Goal: Check status: Check status

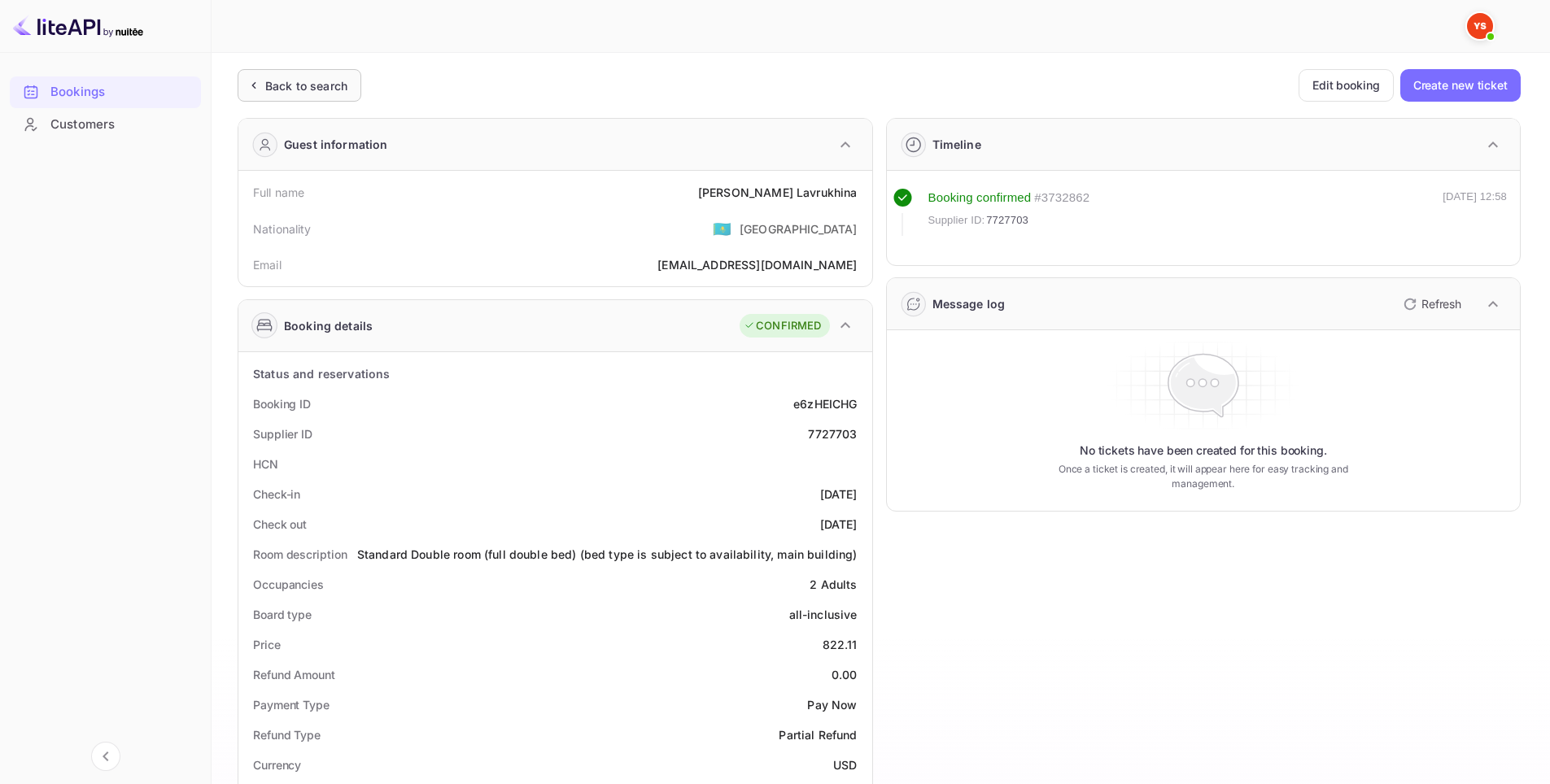
click at [315, 89] on div "Back to search" at bounding box center [306, 86] width 82 height 17
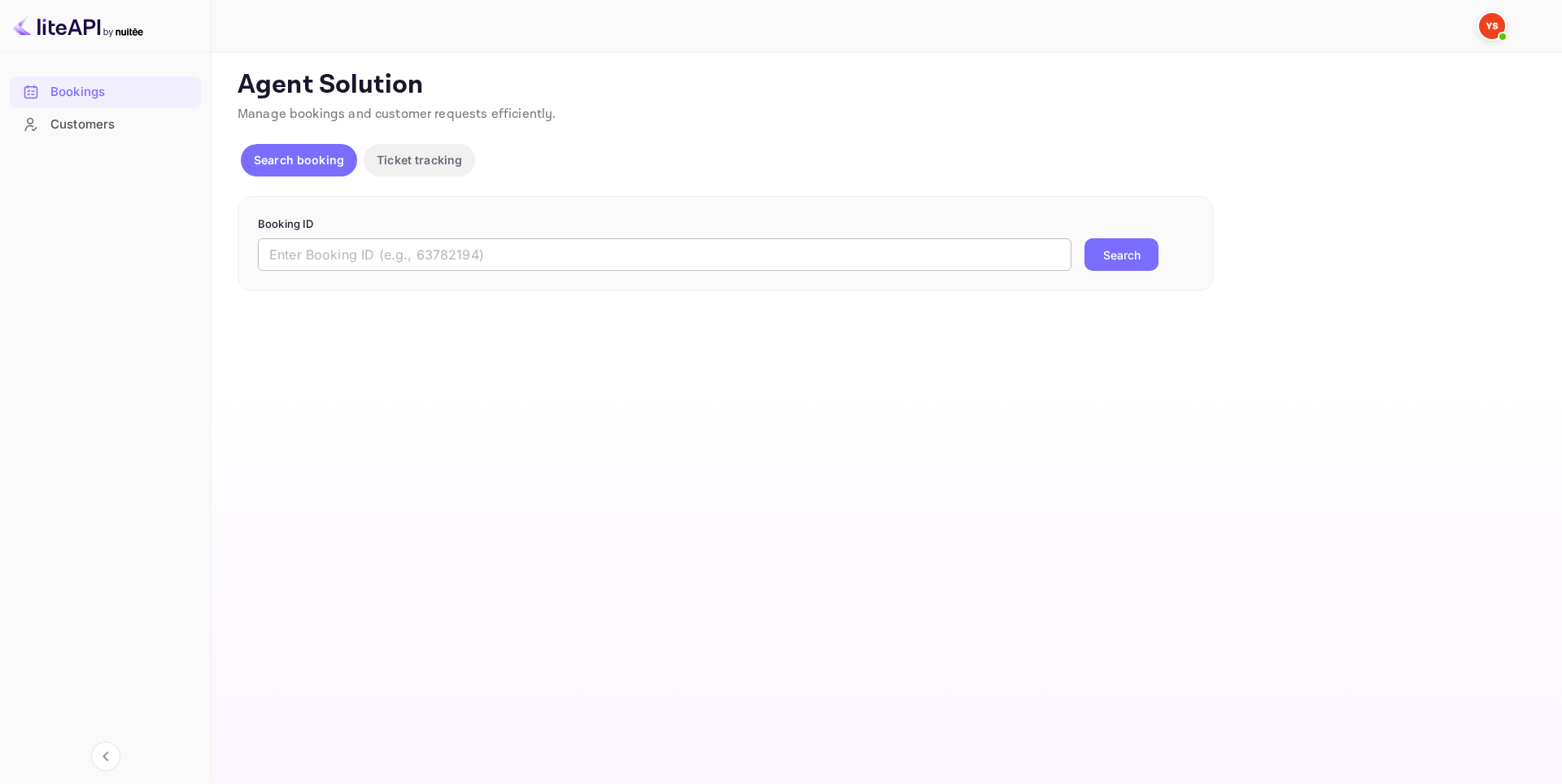
drag, startPoint x: 412, startPoint y: 257, endPoint x: 463, endPoint y: 256, distance: 51.0
click at [413, 257] on input "text" at bounding box center [664, 255] width 813 height 33
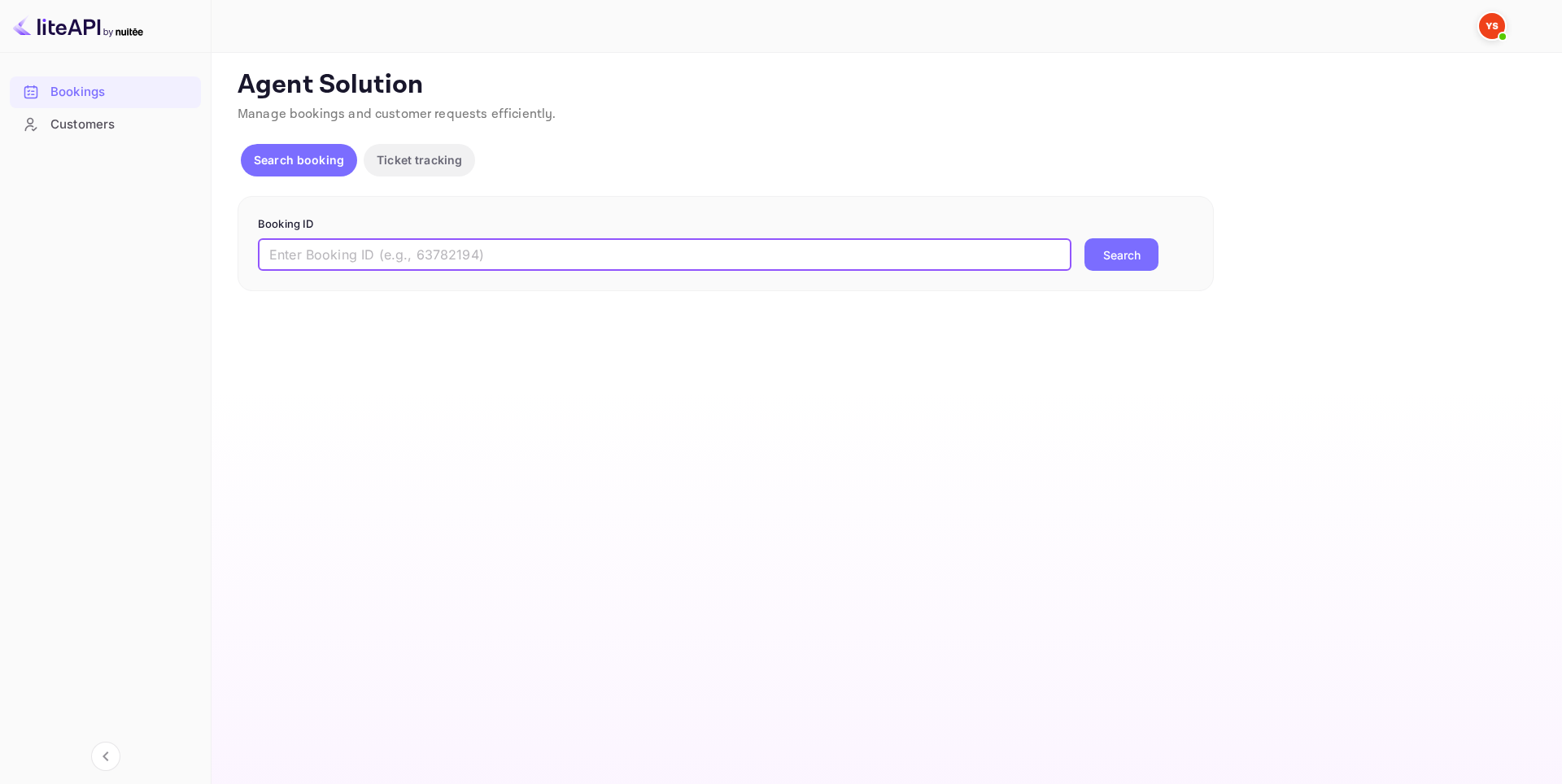
paste input "9535766"
type input "9535766"
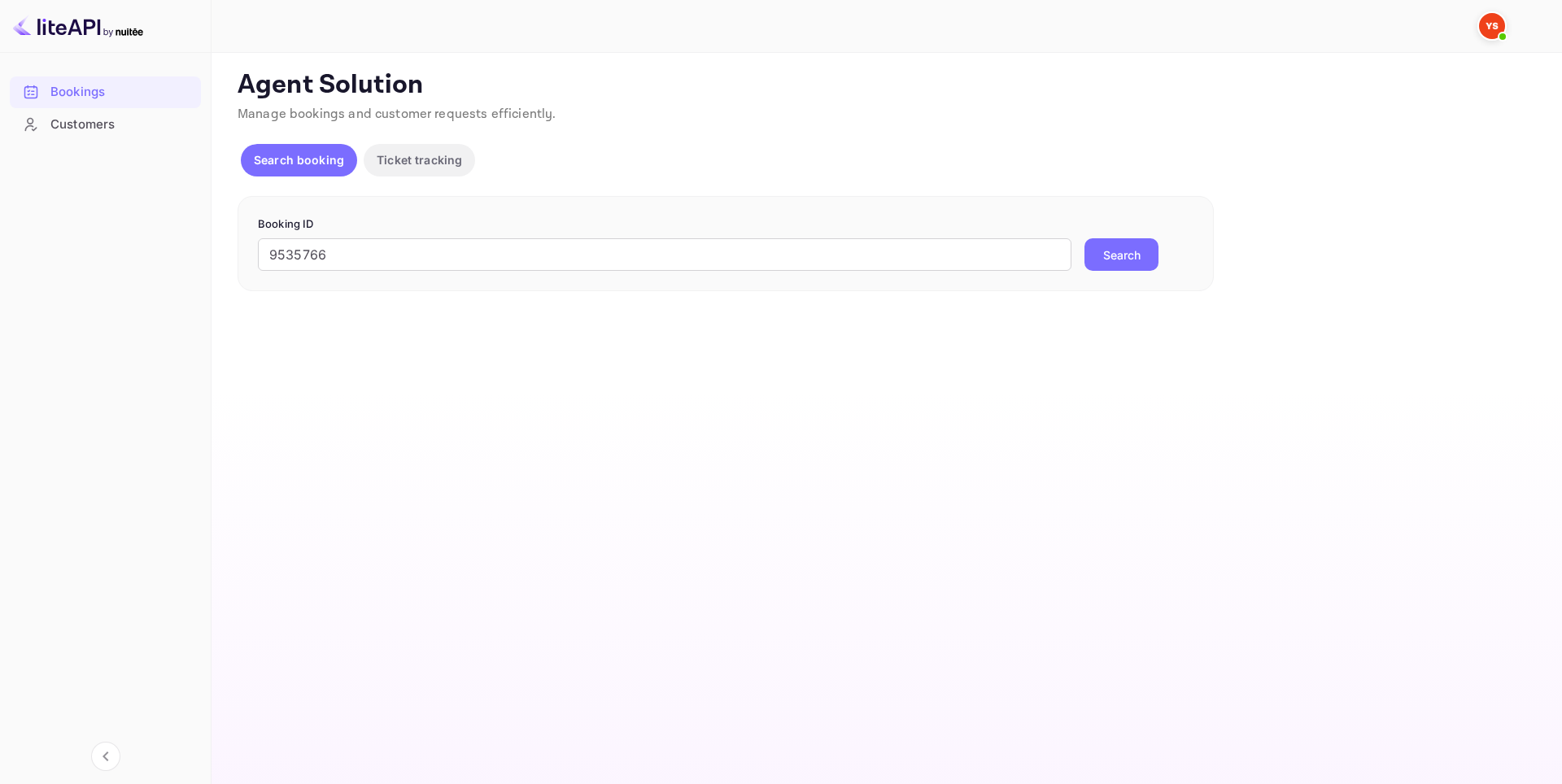
click at [1135, 264] on button "Search" at bounding box center [1121, 255] width 74 height 33
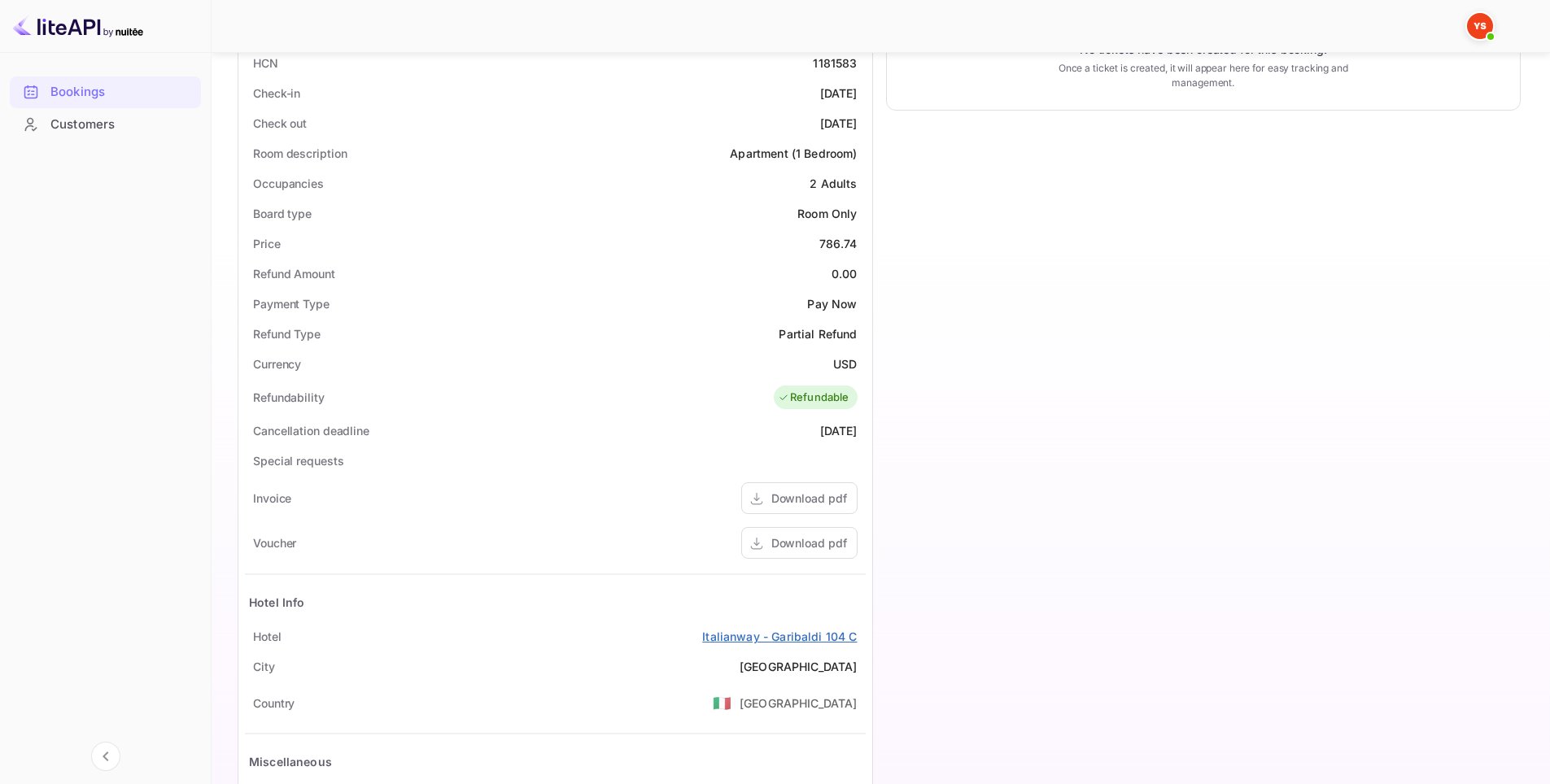
scroll to position [407, 0]
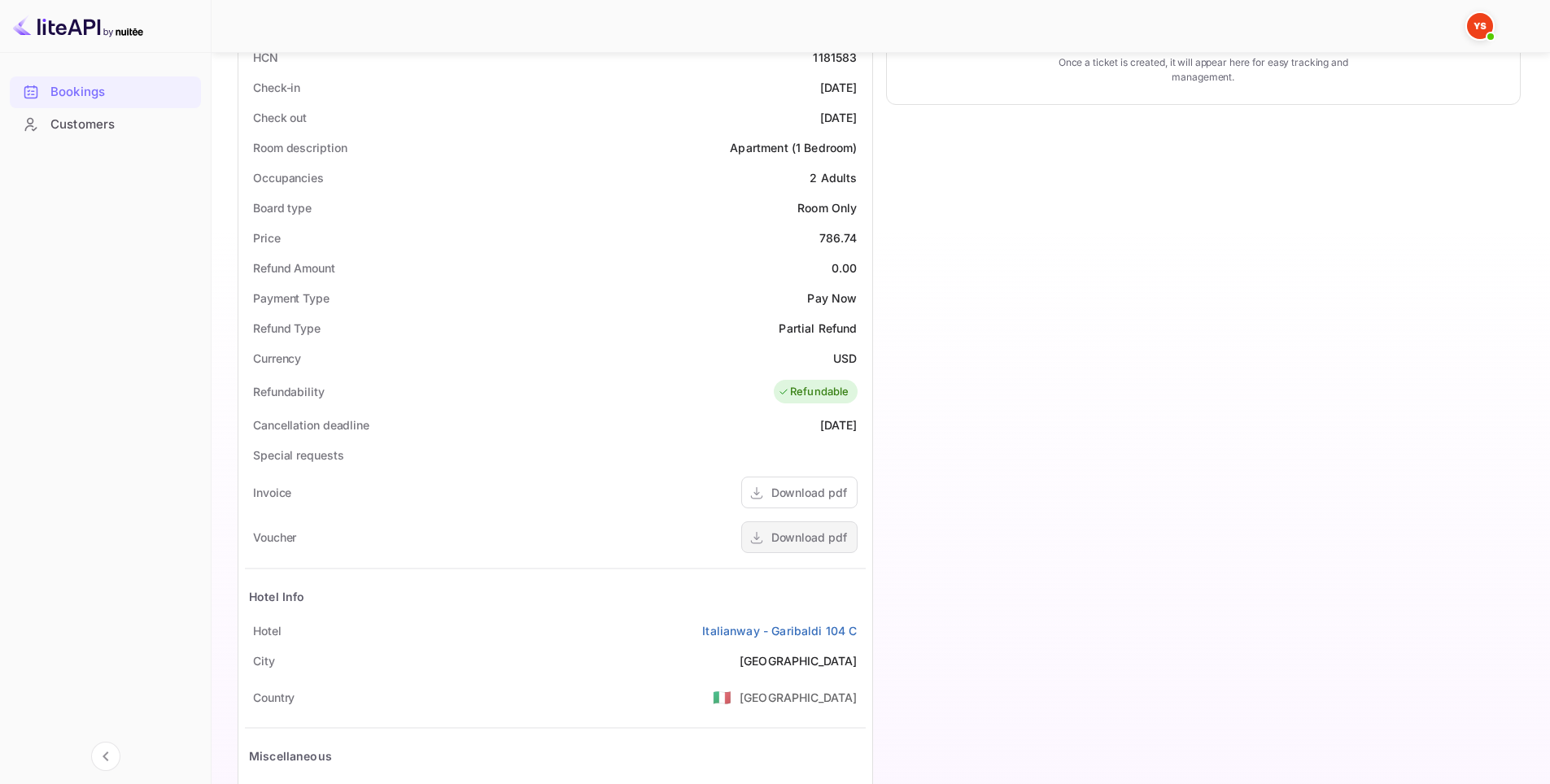
click at [802, 539] on div "Download pdf" at bounding box center [809, 537] width 76 height 17
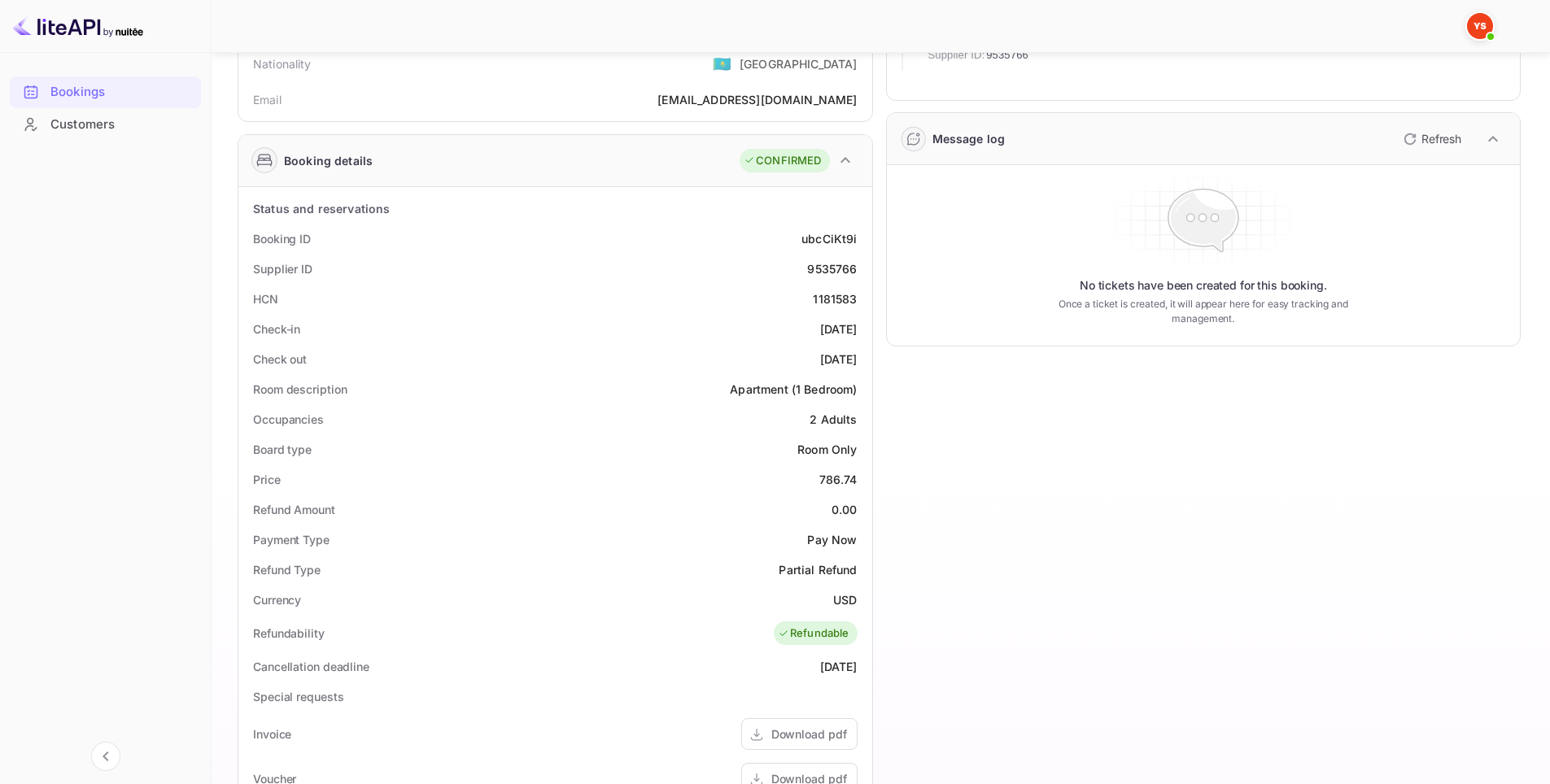
scroll to position [163, 0]
click at [838, 295] on div "1181583" at bounding box center [834, 302] width 44 height 17
copy div "1181583"
